Goal: Transaction & Acquisition: Book appointment/travel/reservation

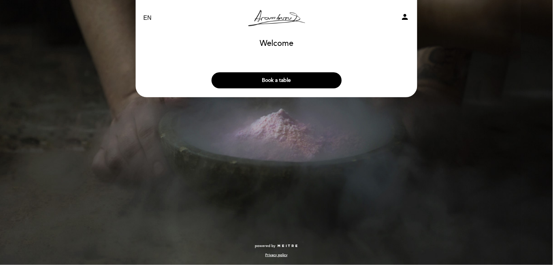
click at [266, 75] on button "Book a table" at bounding box center [277, 80] width 130 height 16
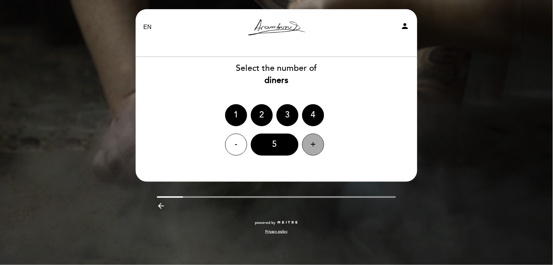
click at [308, 141] on div "+" at bounding box center [313, 145] width 22 height 22
click at [288, 137] on div "8" at bounding box center [275, 145] width 48 height 22
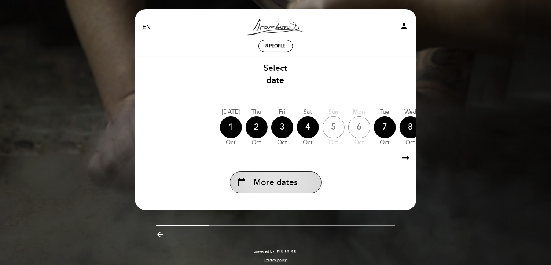
click at [297, 176] on div "calendar_today More dates" at bounding box center [276, 182] width 92 height 22
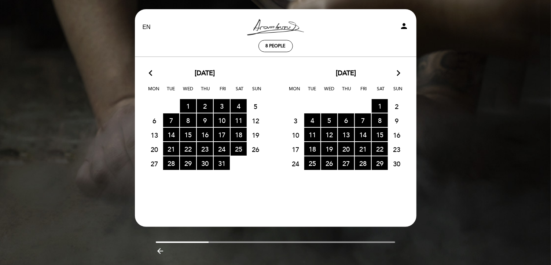
click at [397, 76] on icon "arrow_forward_ios" at bounding box center [399, 74] width 7 height 10
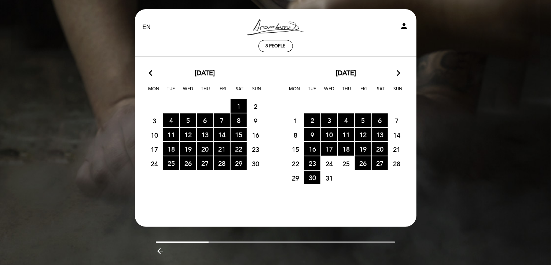
click at [331, 149] on span "17 RESERVATIONS AVAILABLE" at bounding box center [329, 149] width 16 height 14
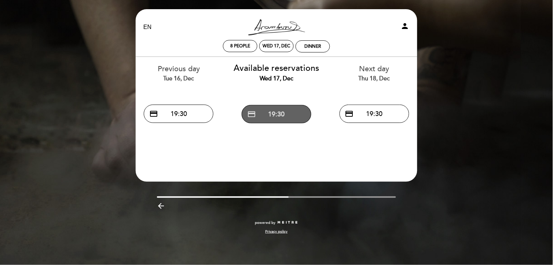
click at [270, 107] on button "credit_card 19:30" at bounding box center [277, 114] width 70 height 18
